Goal: Task Accomplishment & Management: Use online tool/utility

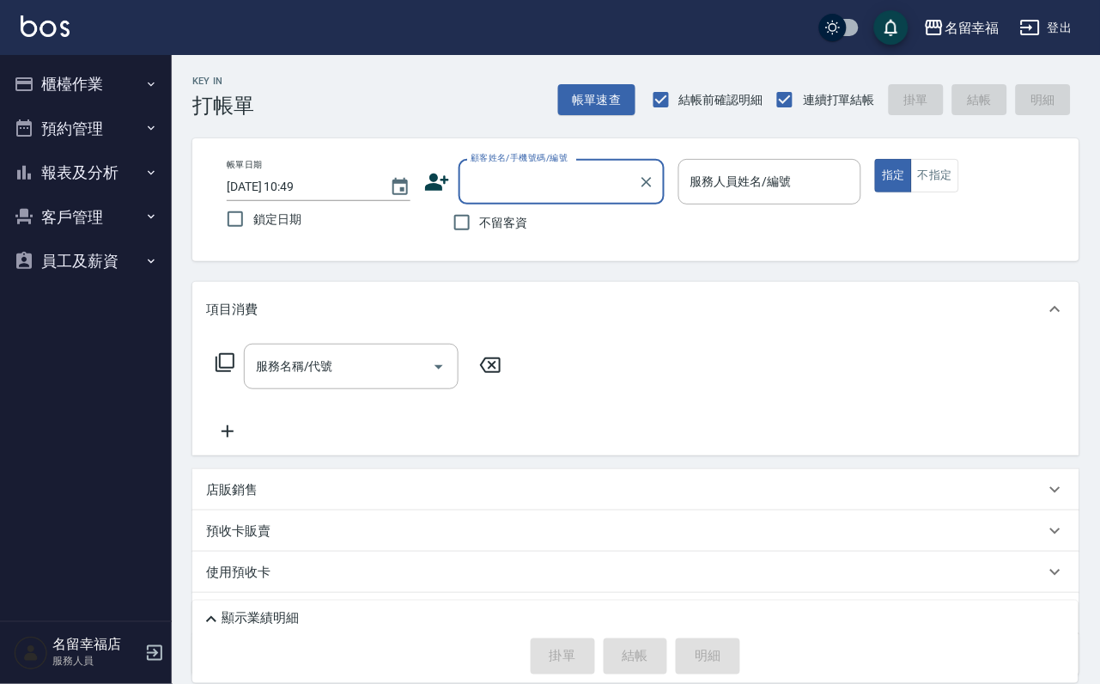
click at [70, 91] on button "櫃檯作業" at bounding box center [86, 84] width 158 height 45
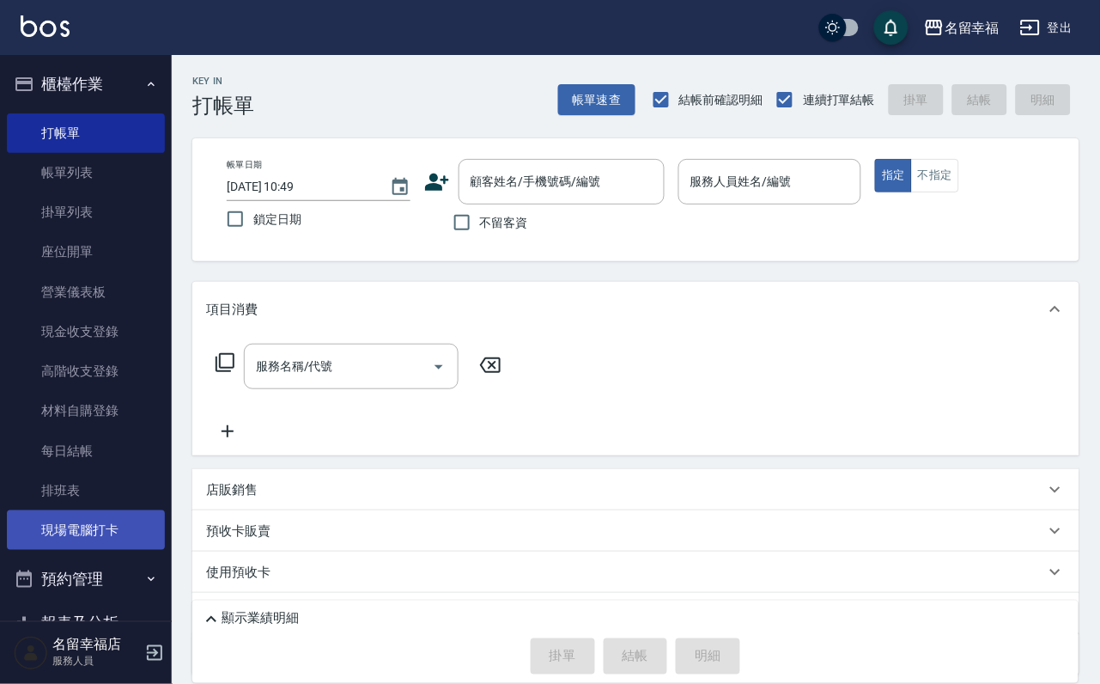
click at [104, 550] on link "現場電腦打卡" at bounding box center [86, 530] width 158 height 40
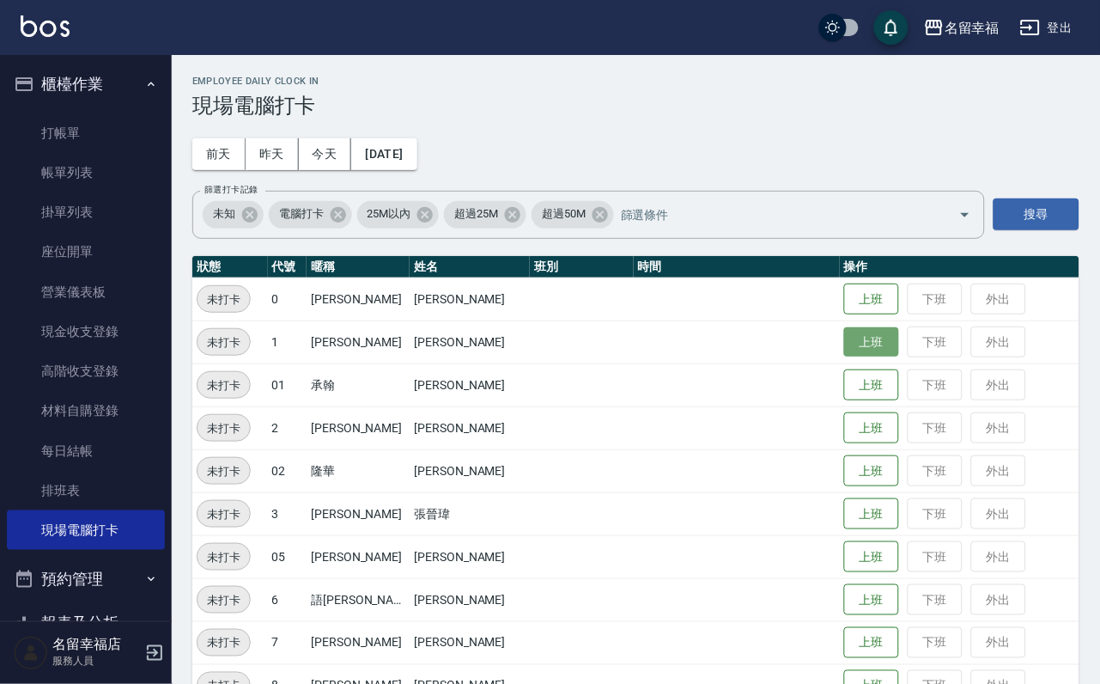
click at [855, 334] on button "上班" at bounding box center [871, 342] width 55 height 30
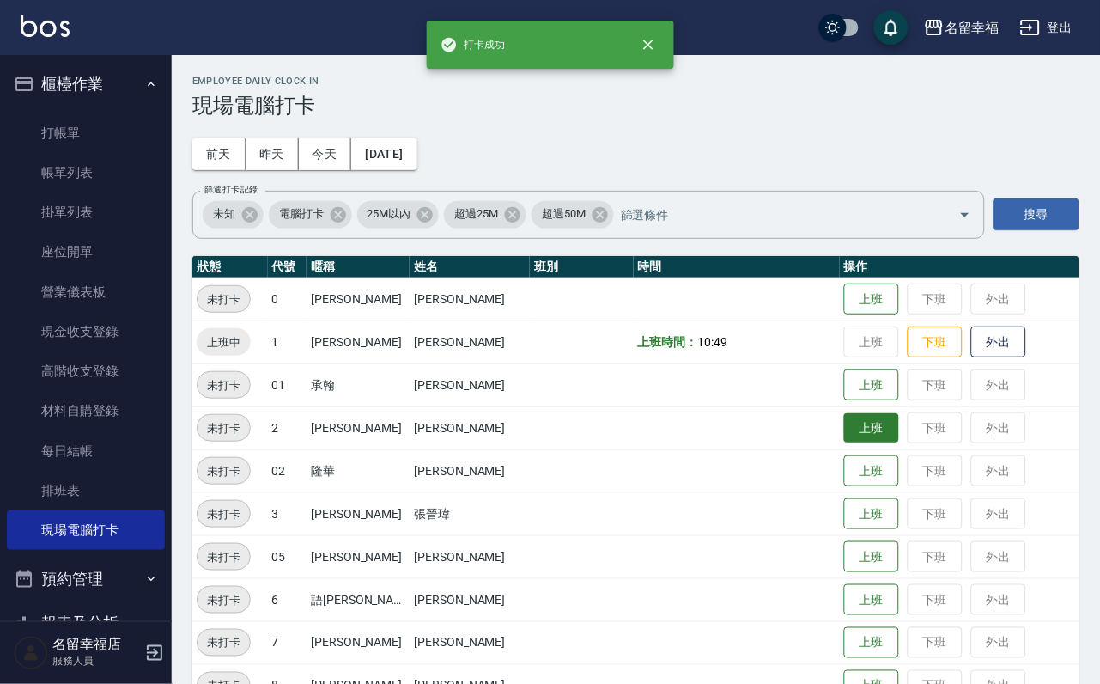
click at [844, 431] on button "上班" at bounding box center [871, 428] width 55 height 30
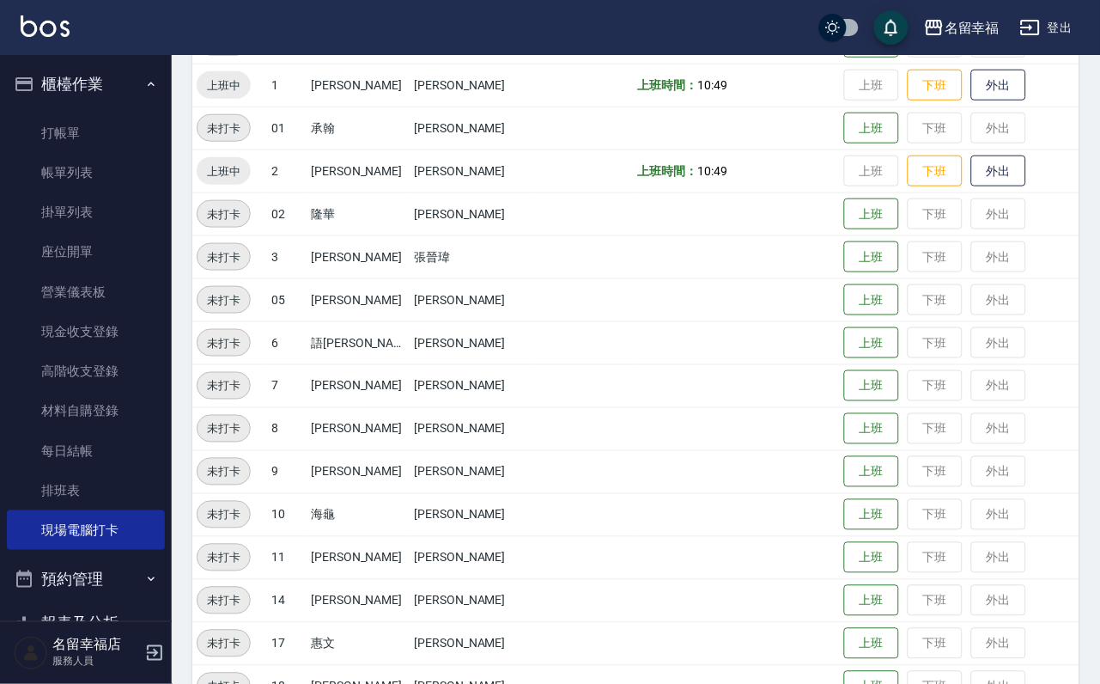
scroll to position [258, 0]
click at [844, 433] on button "上班" at bounding box center [871, 428] width 55 height 30
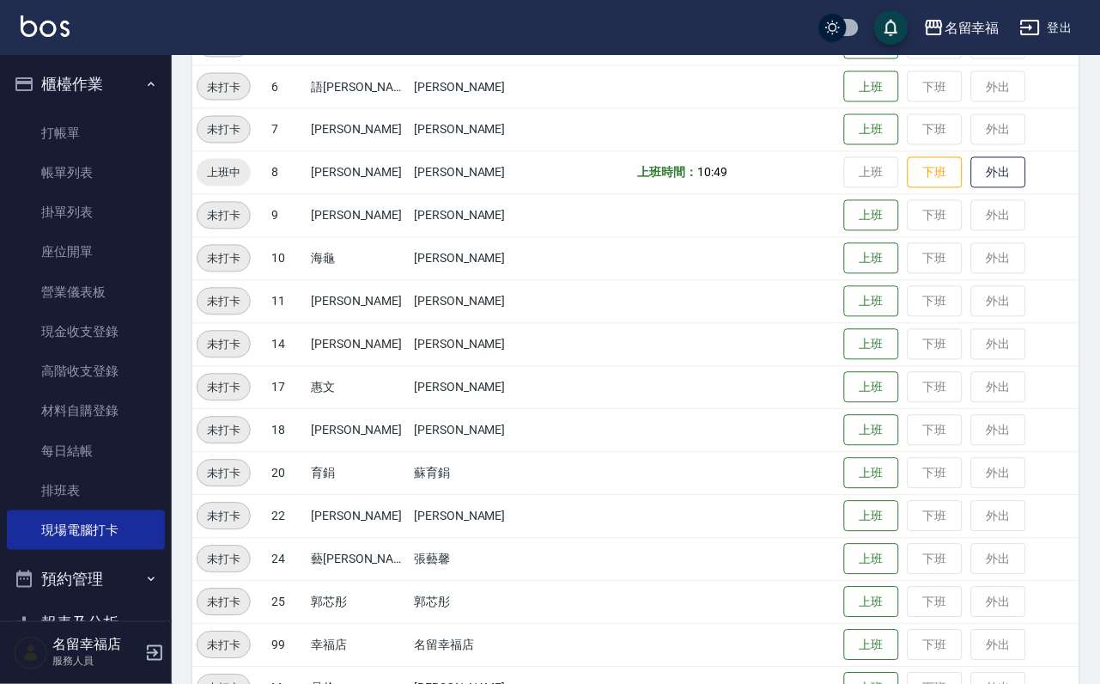
scroll to position [515, 0]
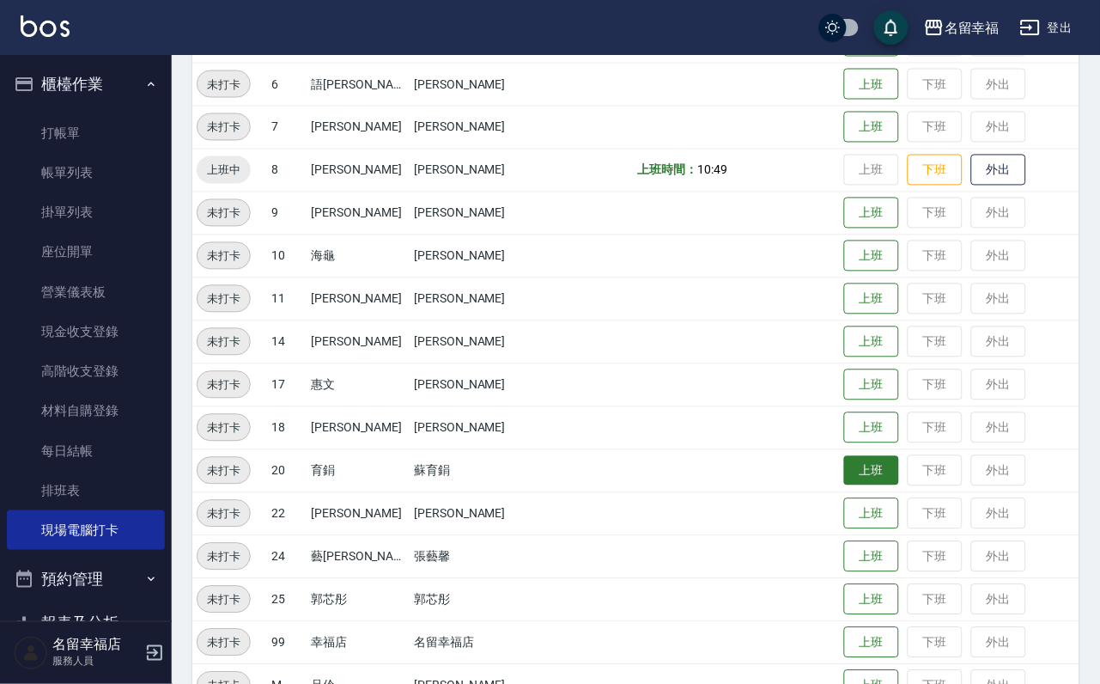
click at [875, 472] on button "上班" at bounding box center [871, 471] width 55 height 30
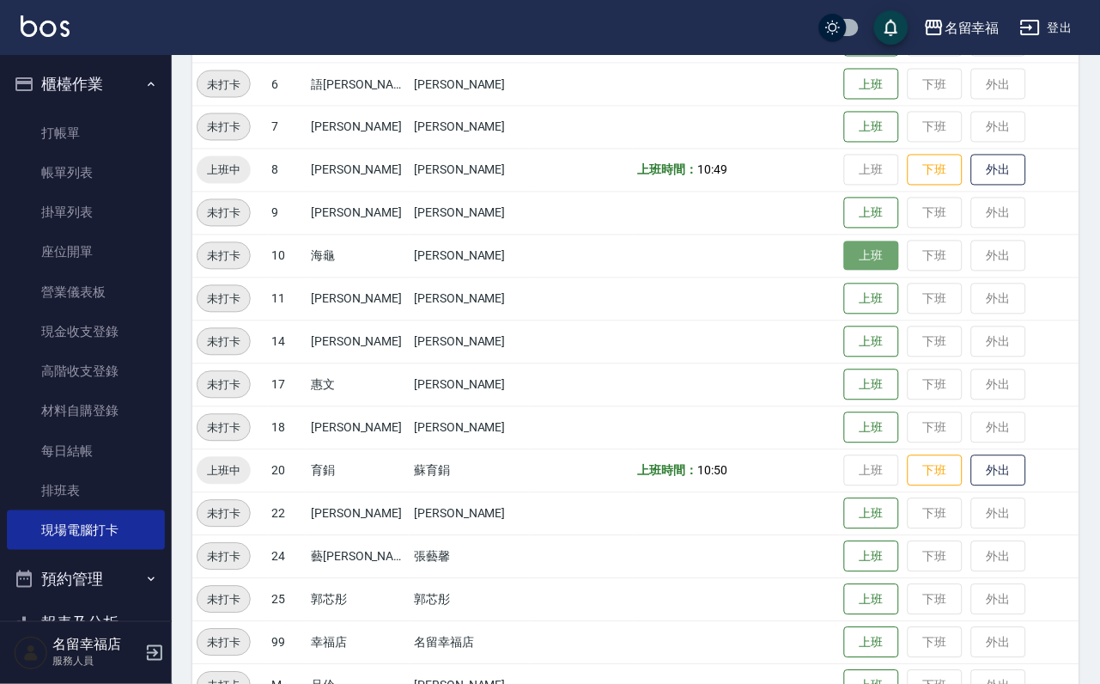
click at [853, 265] on button "上班" at bounding box center [871, 256] width 55 height 30
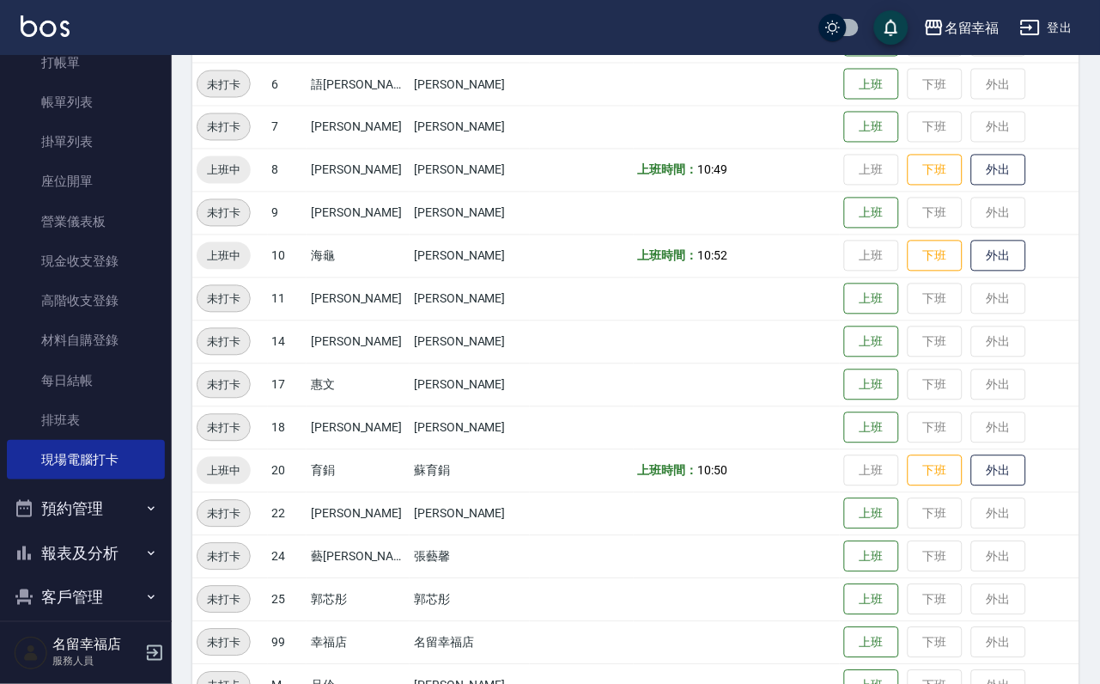
scroll to position [197, 0]
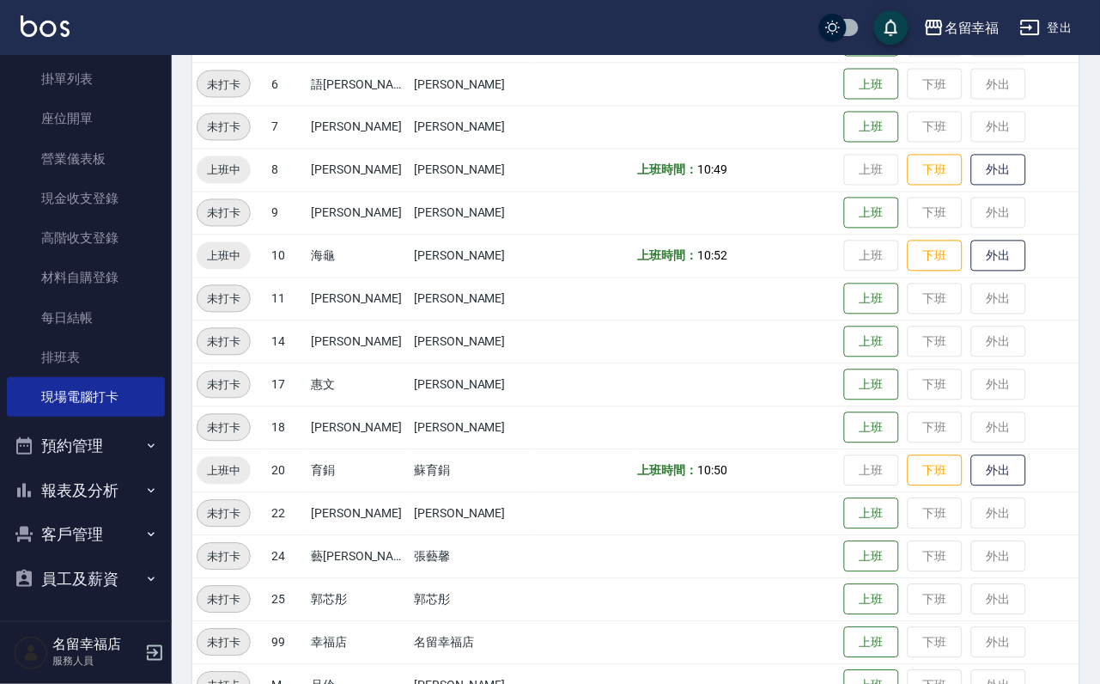
click at [87, 474] on button "報表及分析" at bounding box center [86, 490] width 158 height 45
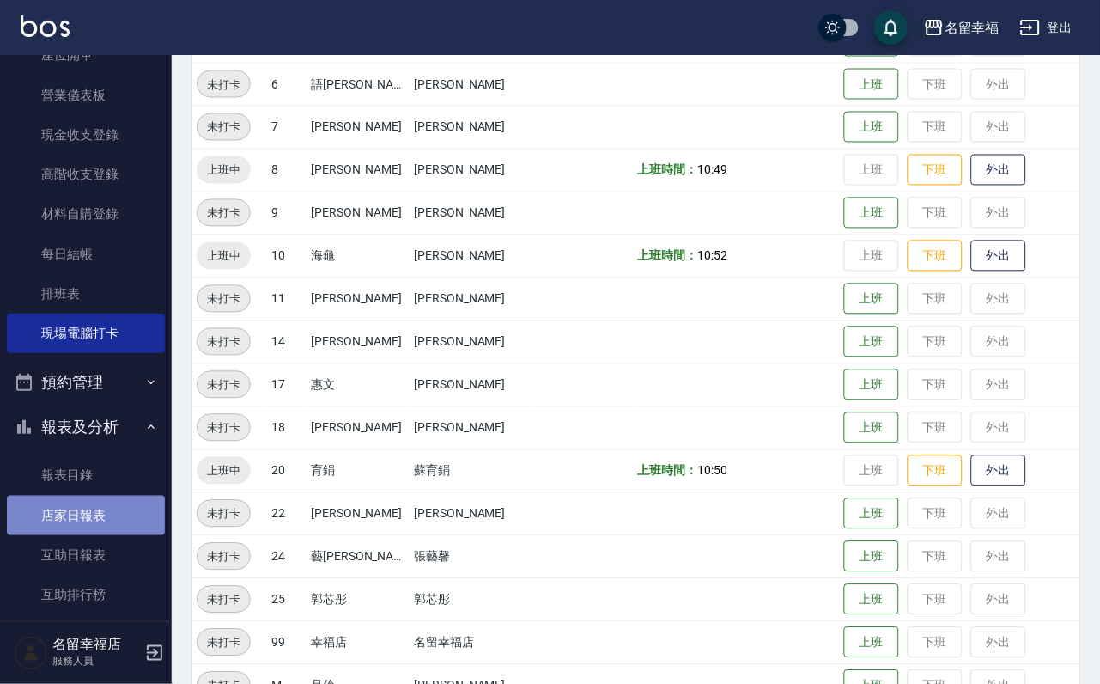
click at [96, 535] on link "店家日報表" at bounding box center [86, 516] width 158 height 40
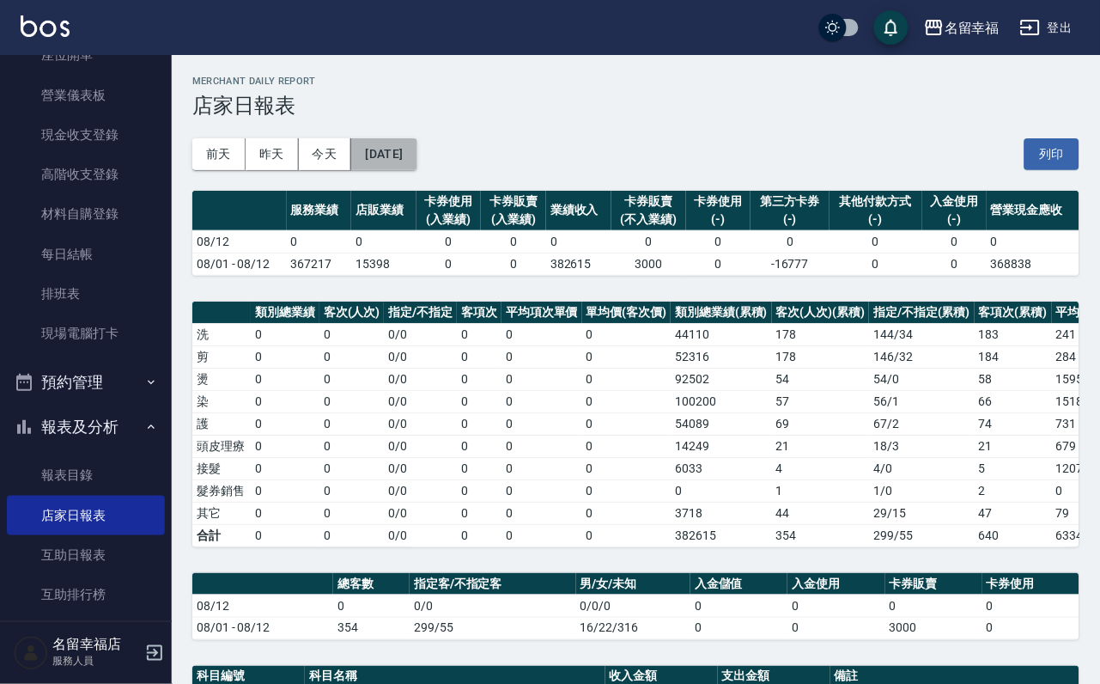
click at [399, 157] on button "[DATE]" at bounding box center [383, 154] width 65 height 32
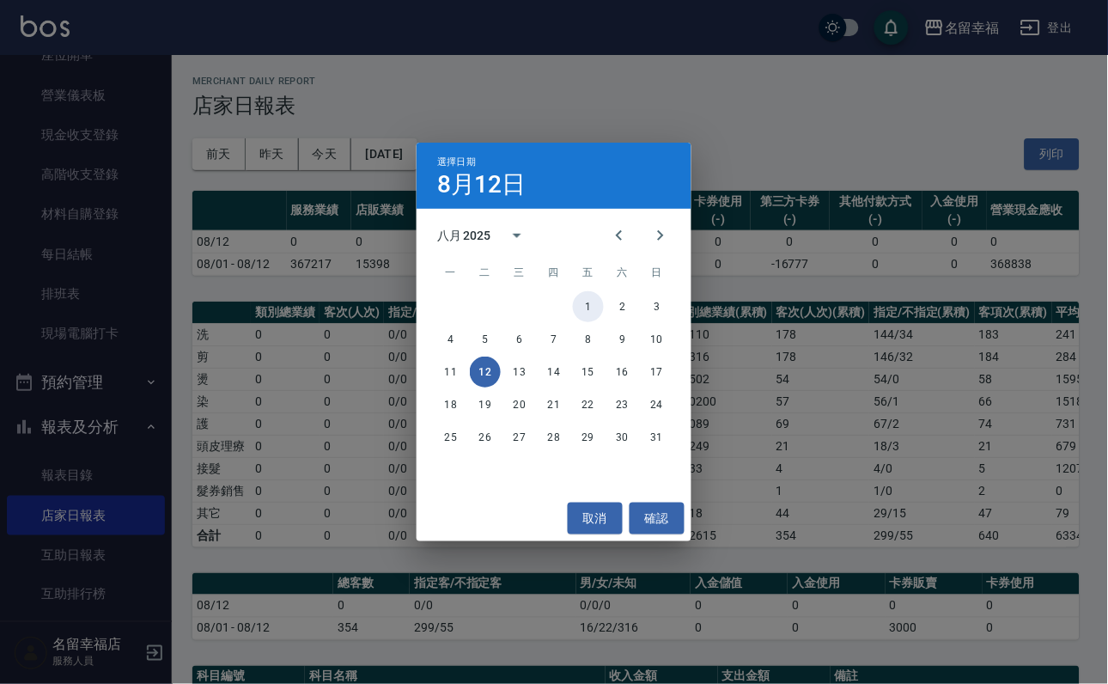
click at [590, 304] on button "1" at bounding box center [588, 306] width 31 height 31
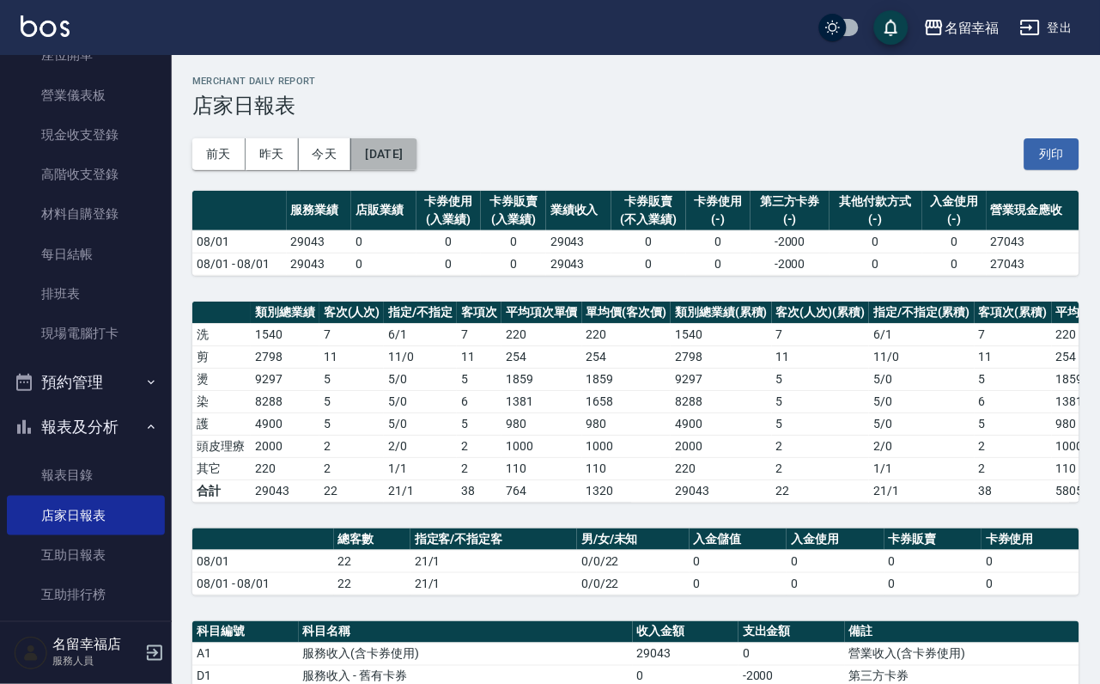
click at [417, 155] on button "[DATE]" at bounding box center [383, 154] width 65 height 32
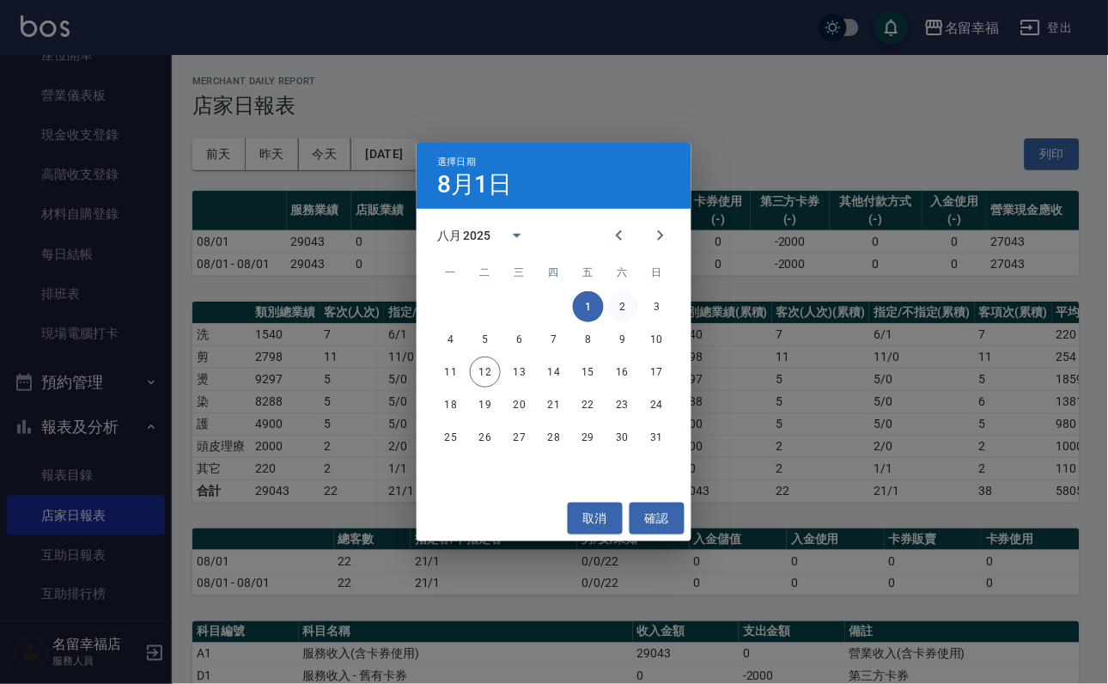
click at [629, 306] on button "2" at bounding box center [622, 306] width 31 height 31
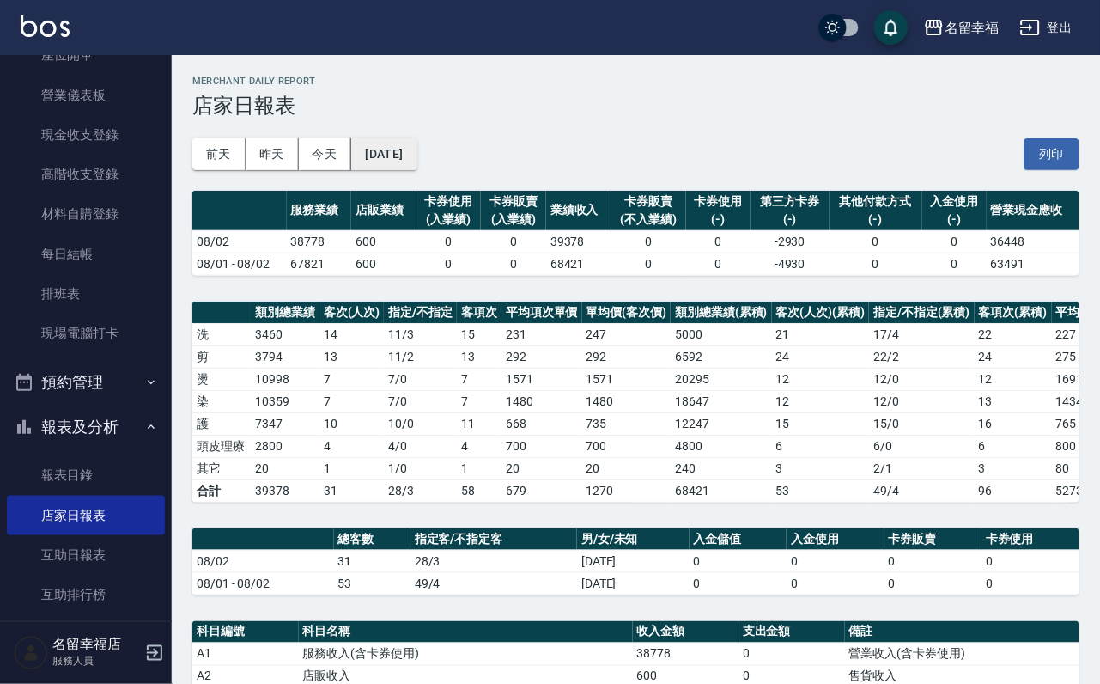
click at [417, 168] on button "[DATE]" at bounding box center [383, 154] width 65 height 32
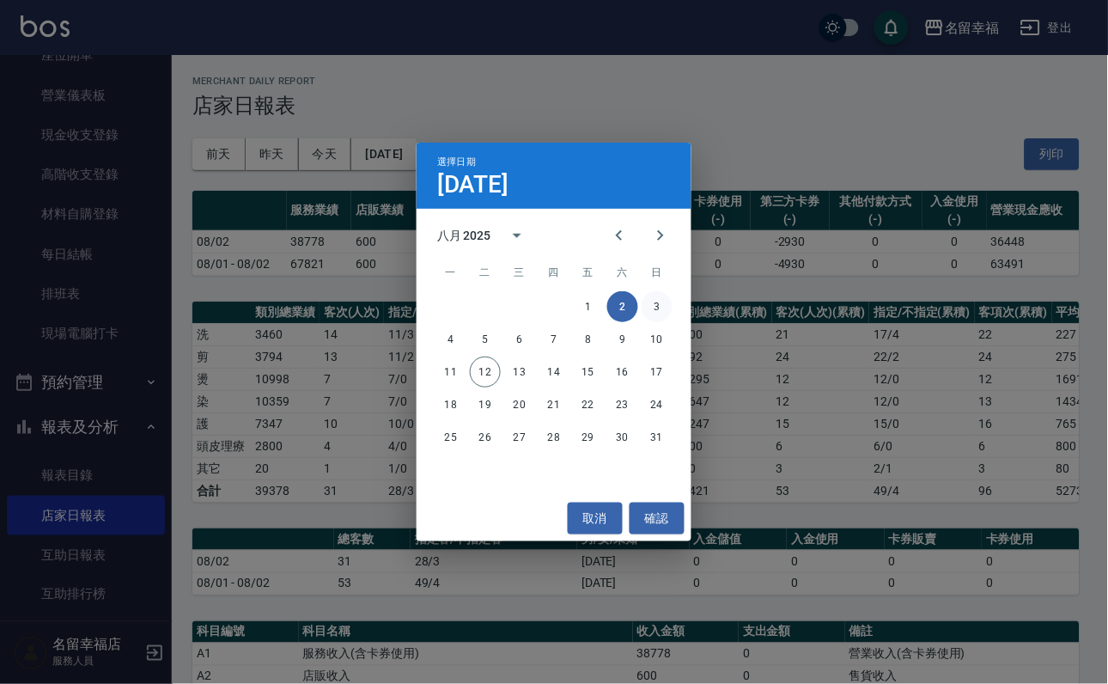
click at [656, 299] on button "3" at bounding box center [657, 306] width 31 height 31
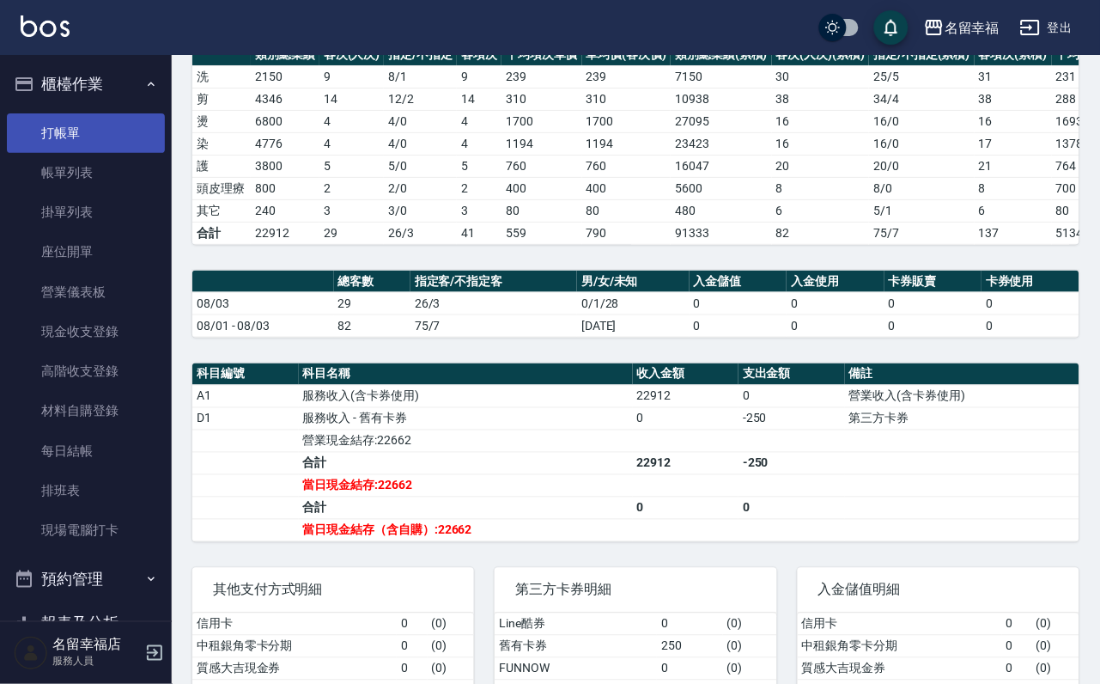
click at [82, 120] on link "打帳單" at bounding box center [86, 133] width 158 height 40
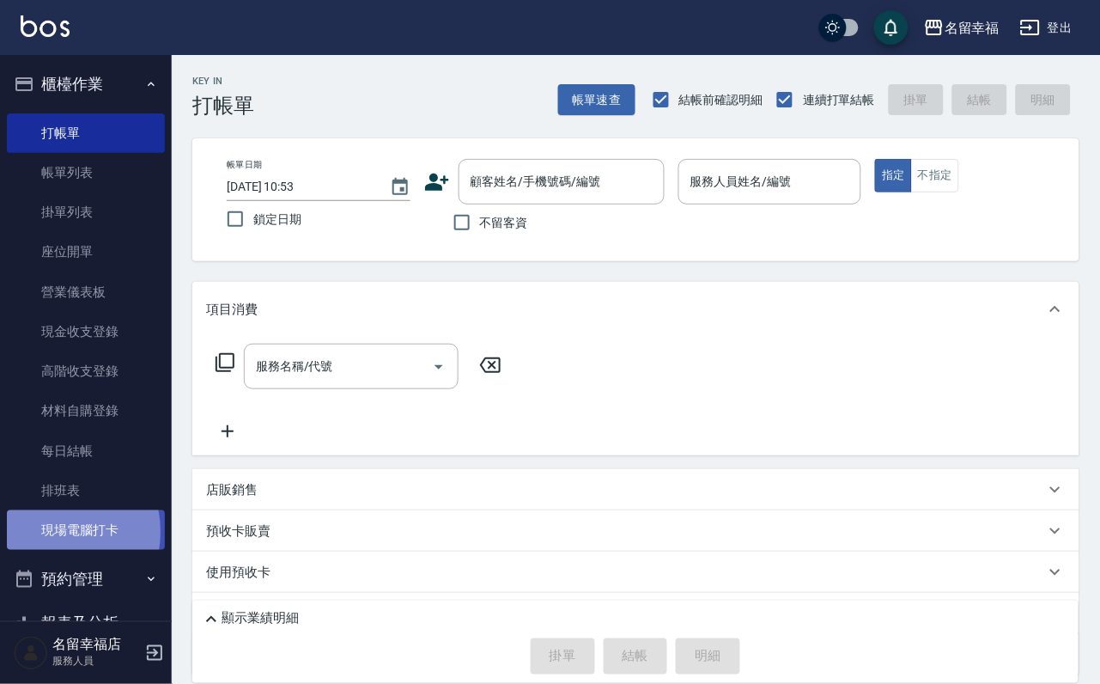
click at [47, 550] on link "現場電腦打卡" at bounding box center [86, 530] width 158 height 40
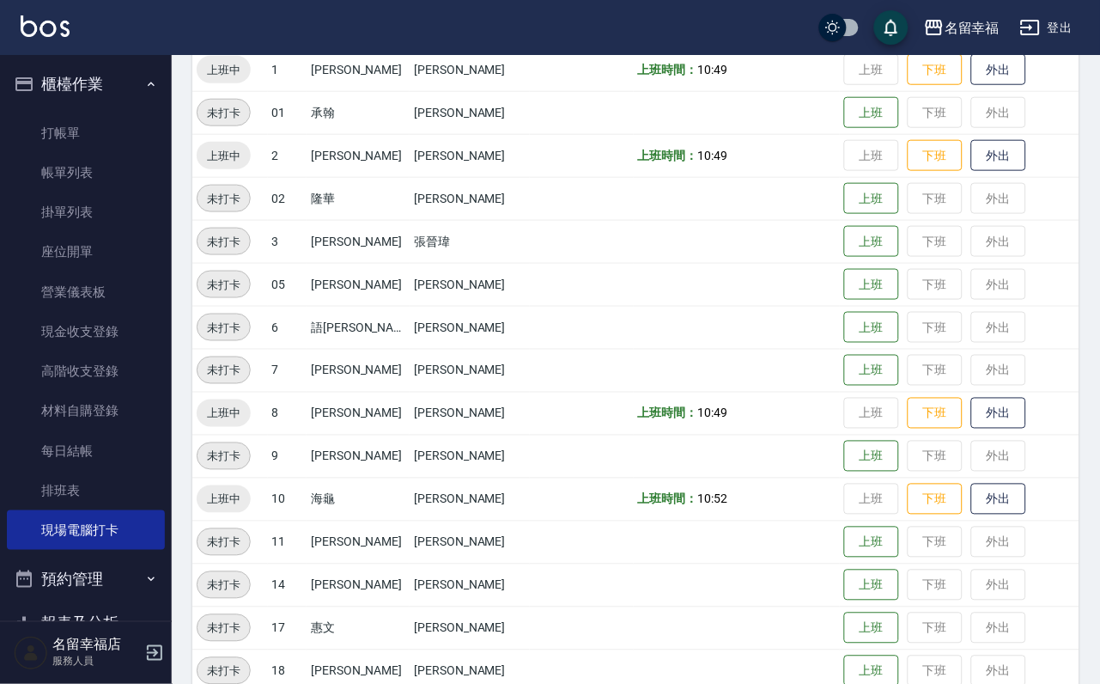
scroll to position [563, 0]
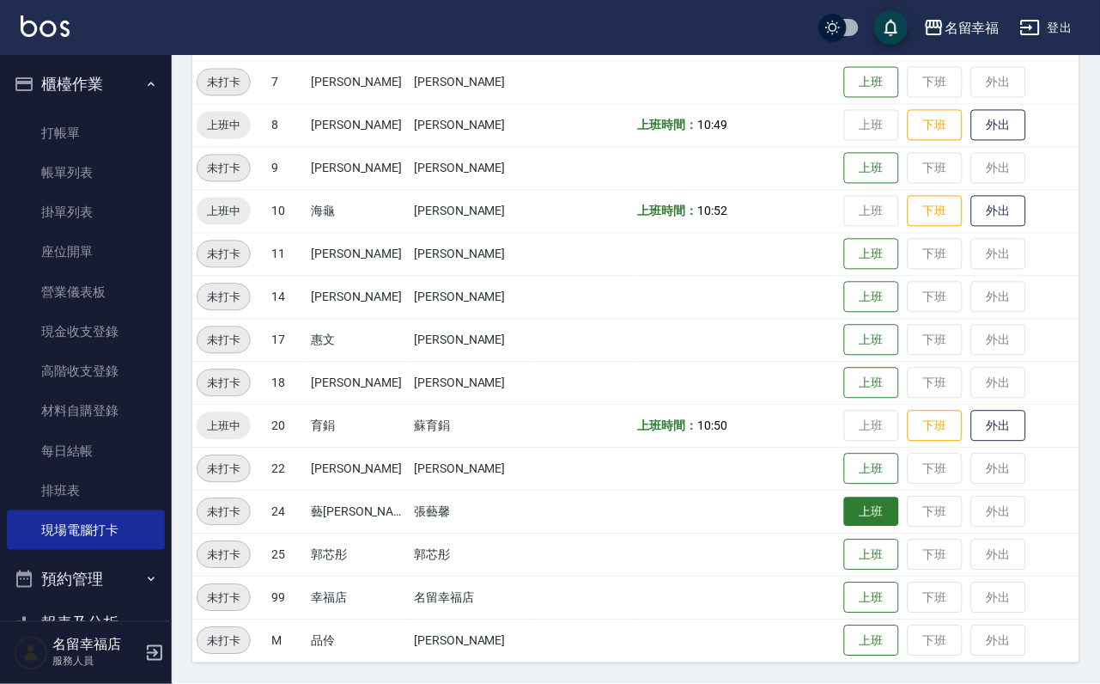
click at [861, 514] on button "上班" at bounding box center [871, 512] width 55 height 30
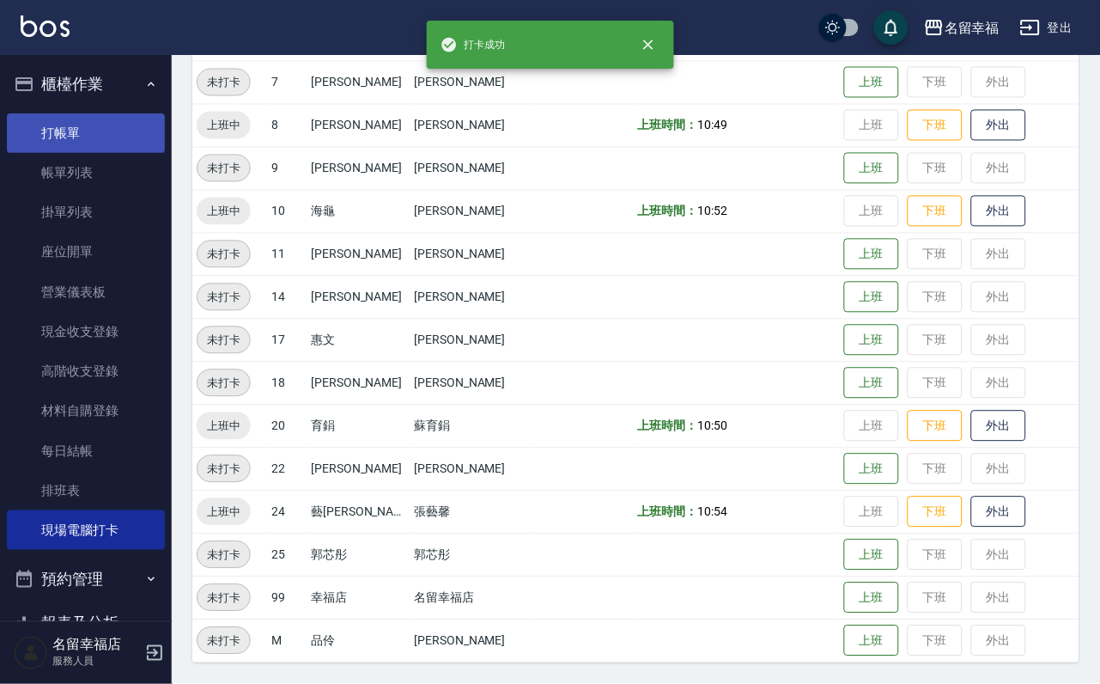
click at [85, 138] on link "打帳單" at bounding box center [86, 133] width 158 height 40
